Goal: Task Accomplishment & Management: Complete application form

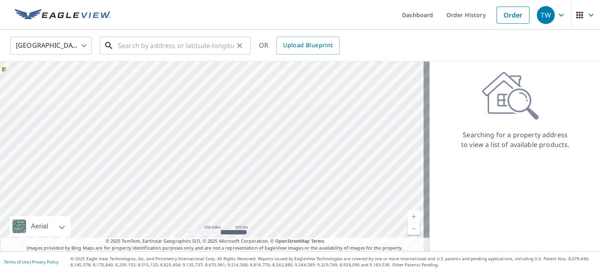
click at [193, 43] on input "text" at bounding box center [176, 45] width 116 height 23
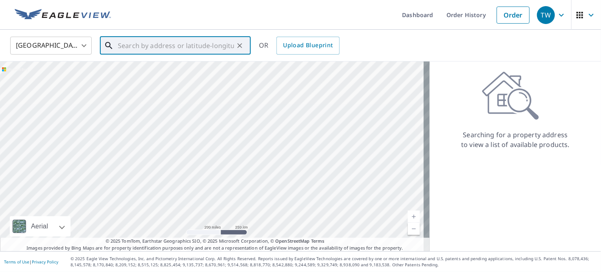
paste input "20018 Old Coach [PERSON_NAME][GEOGRAPHIC_DATA]"
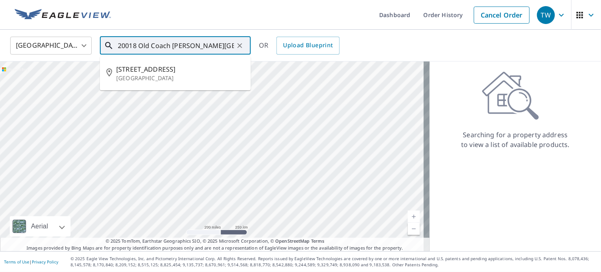
type input "20018 Old Coach [PERSON_NAME][GEOGRAPHIC_DATA]"
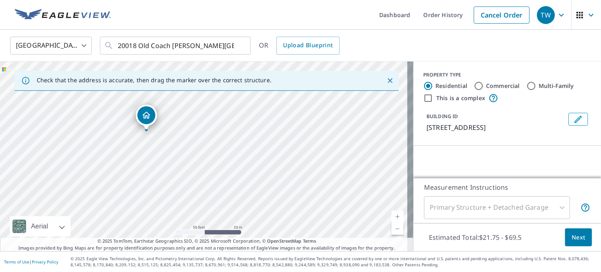
click at [573, 122] on icon "Edit building 1" at bounding box center [578, 120] width 10 height 10
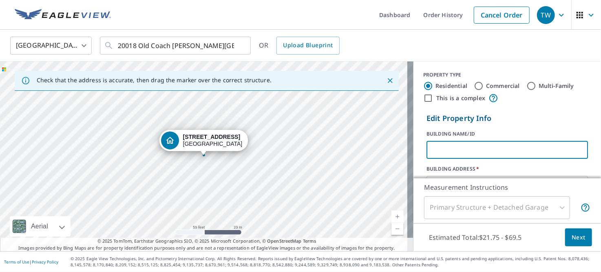
click at [494, 152] on input "text" at bounding box center [508, 150] width 162 height 23
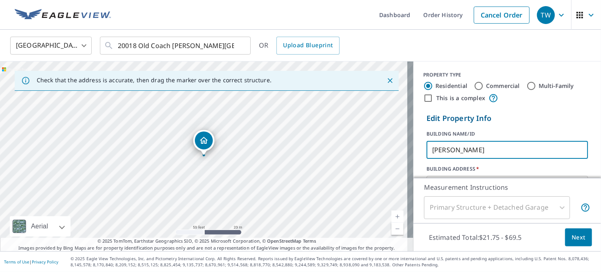
type input "[PERSON_NAME]"
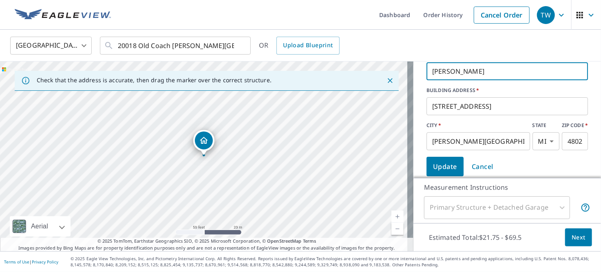
scroll to position [82, 0]
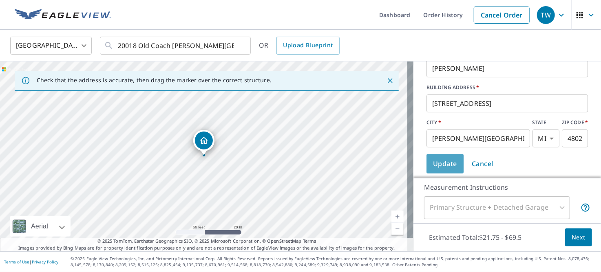
click at [442, 164] on span "Update" at bounding box center [445, 163] width 24 height 11
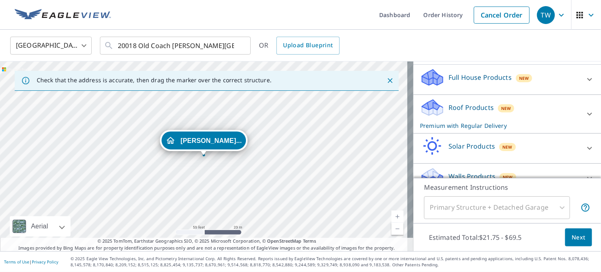
click at [585, 119] on icon at bounding box center [590, 114] width 10 height 10
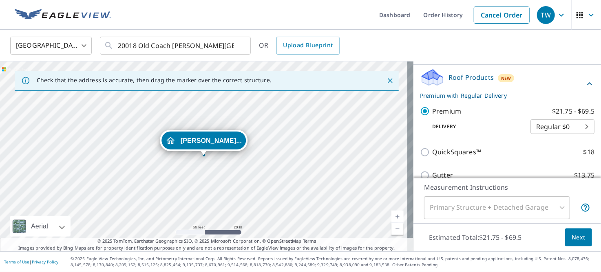
scroll to position [163, 0]
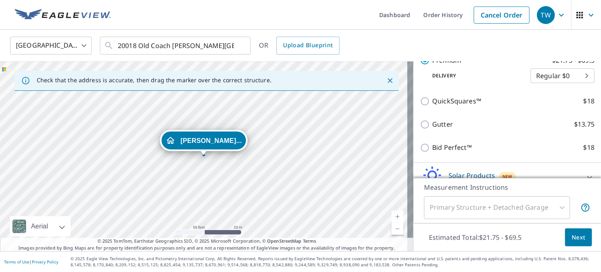
click at [572, 237] on span "Next" at bounding box center [579, 238] width 14 height 10
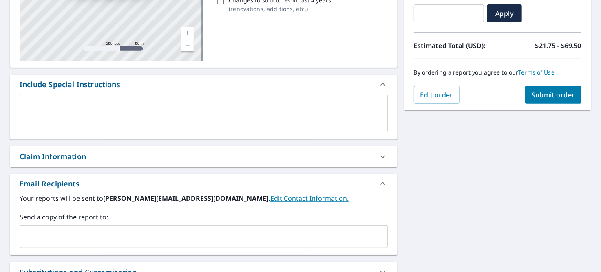
scroll to position [204, 0]
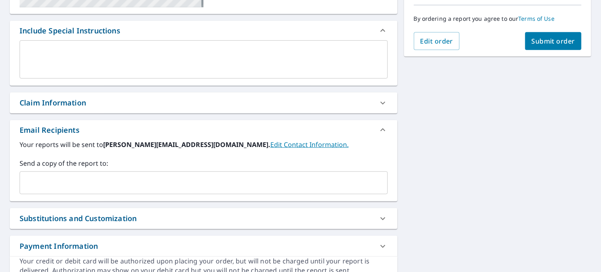
click at [46, 181] on input "text" at bounding box center [197, 182] width 349 height 15
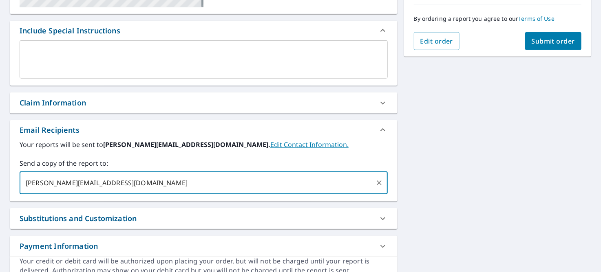
type input "[PERSON_NAME][EMAIL_ADDRESS][DOMAIN_NAME]"
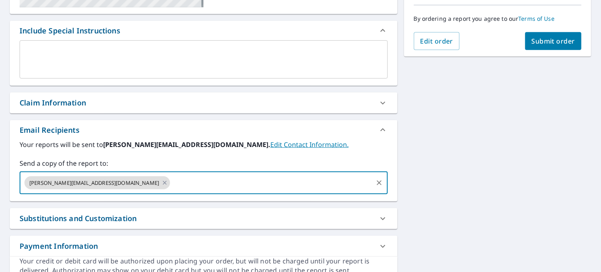
click at [547, 40] on span "Submit order" at bounding box center [554, 41] width 44 height 9
checkbox input "true"
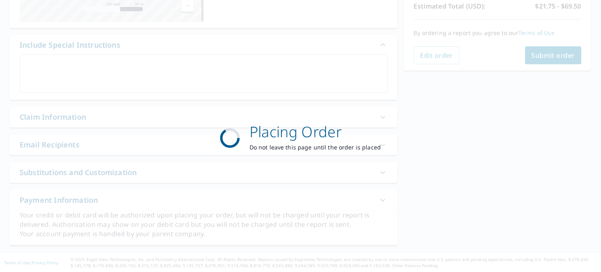
scroll to position [189, 0]
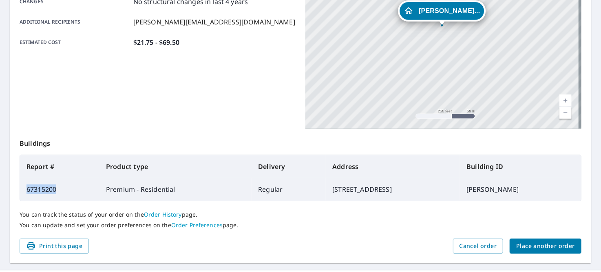
drag, startPoint x: 56, startPoint y: 189, endPoint x: 27, endPoint y: 188, distance: 29.8
click at [27, 188] on td "67315200" at bounding box center [60, 189] width 80 height 23
copy td "67315200"
